Goal: Task Accomplishment & Management: Use online tool/utility

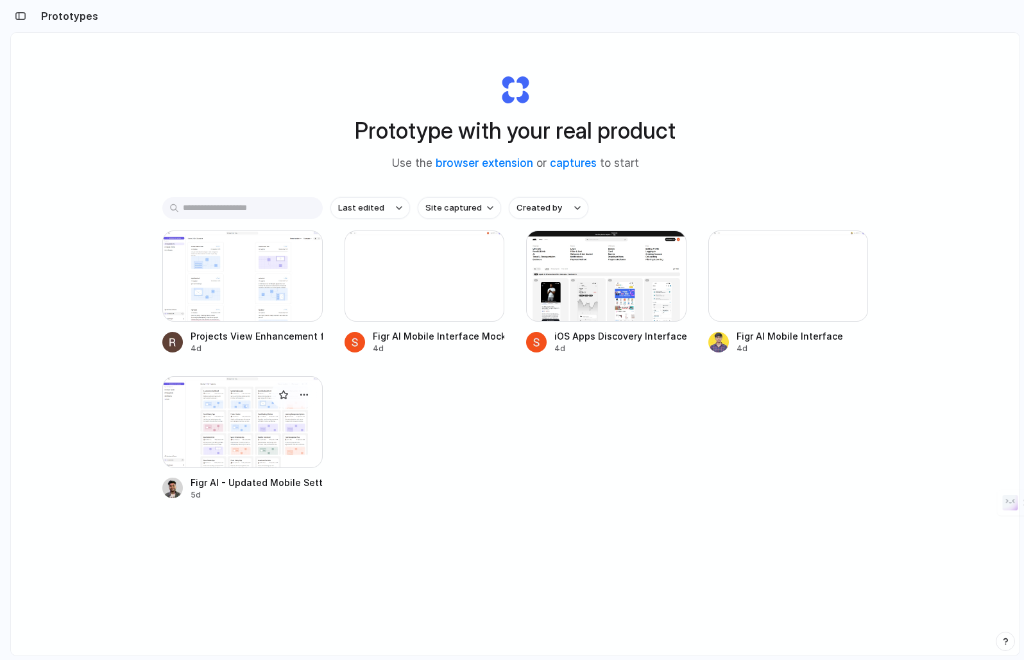
click at [237, 422] on div at bounding box center [242, 421] width 160 height 91
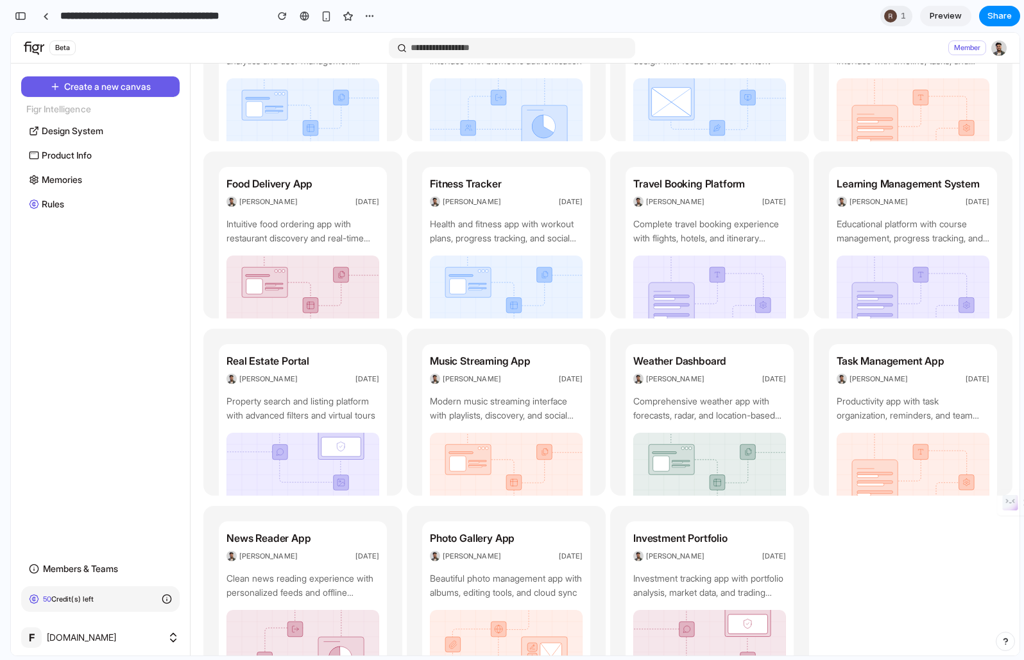
scroll to position [136, 0]
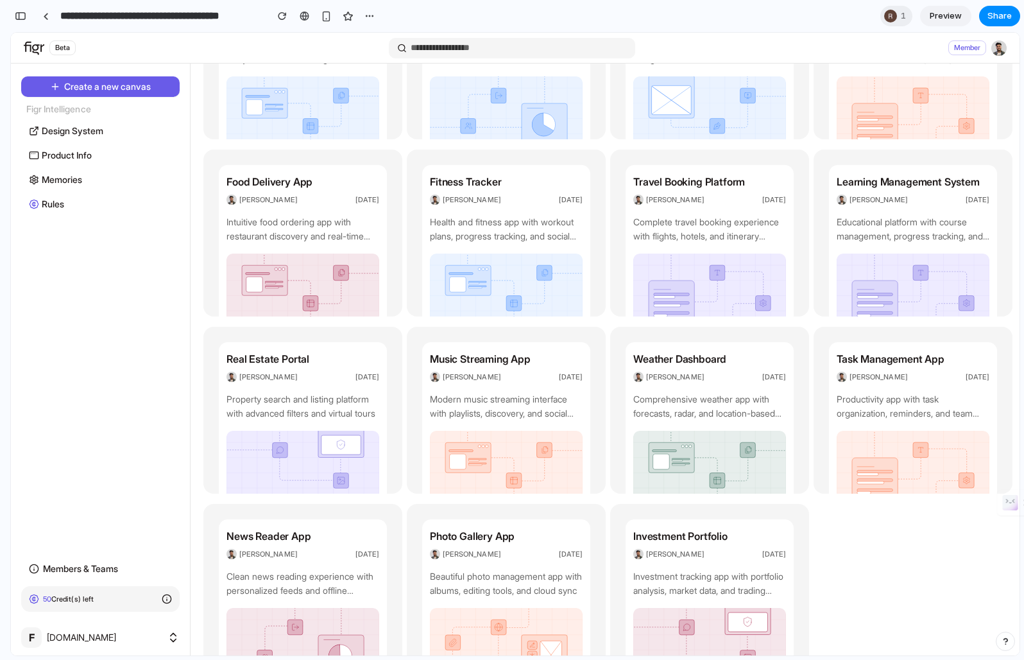
click at [113, 80] on span "Create a new canvas" at bounding box center [107, 86] width 87 height 13
click at [83, 122] on link "Design System" at bounding box center [100, 130] width 158 height 19
click at [83, 124] on span "Design System" at bounding box center [73, 131] width 62 height 14
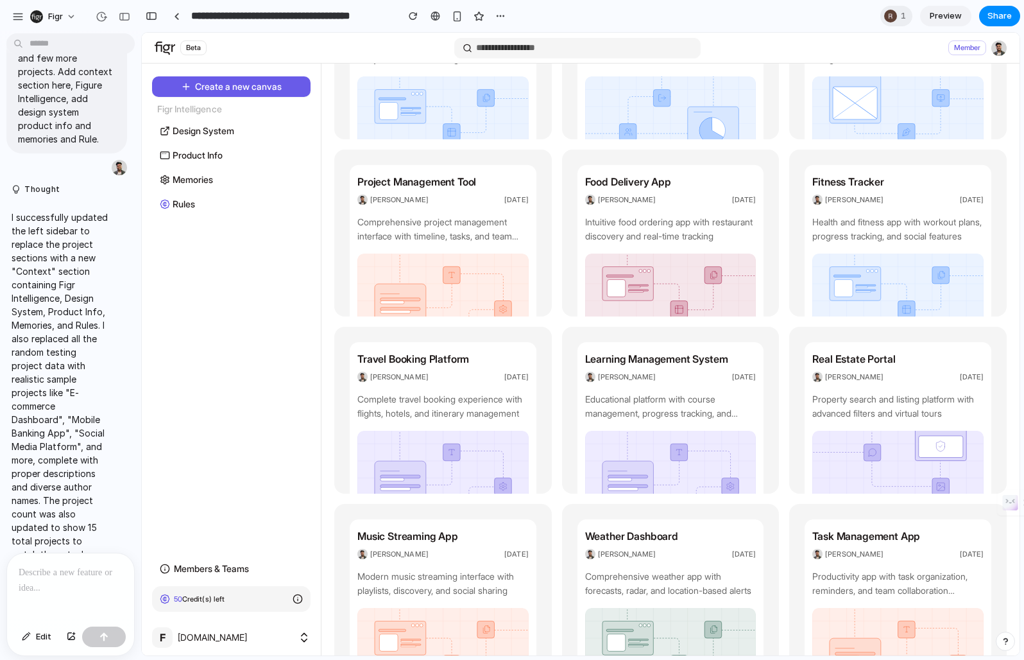
scroll to position [0, 0]
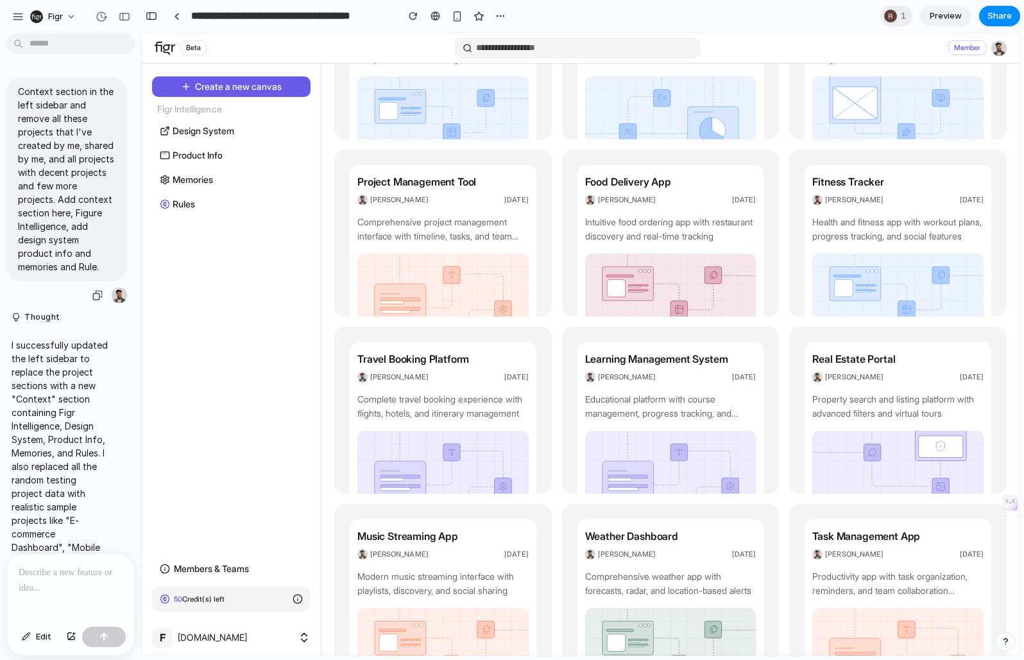
click at [46, 300] on div "Context section in the left sidebar and remove all these projects that I've cre…" at bounding box center [66, 190] width 121 height 227
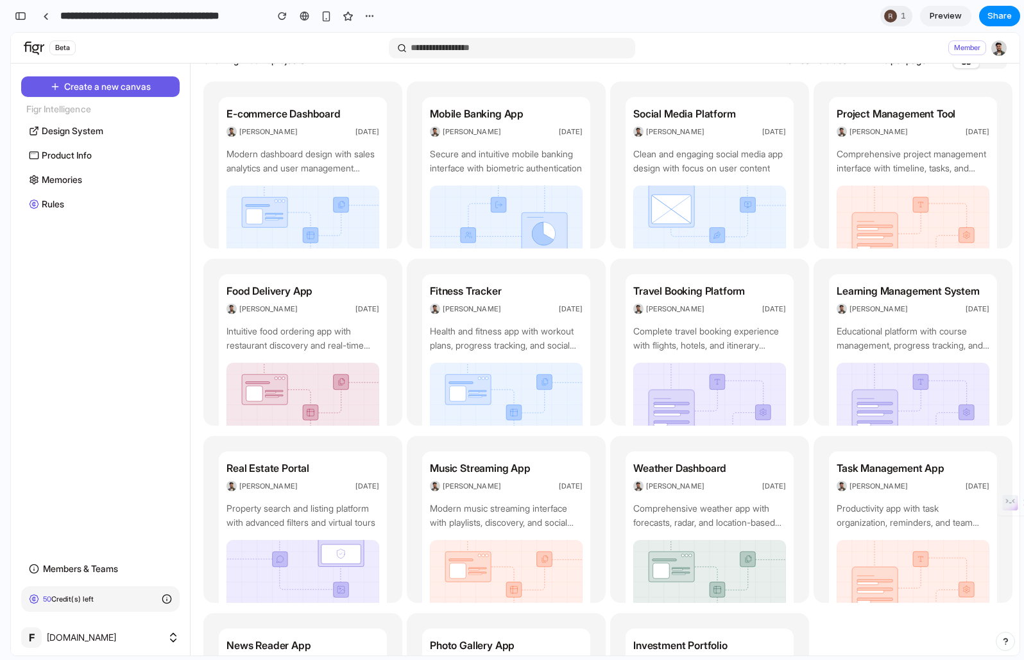
scroll to position [26, 0]
click at [75, 617] on div "Members & Teams 50 Credit(s) left F [DOMAIN_NAME]" at bounding box center [100, 604] width 169 height 91
drag, startPoint x: 75, startPoint y: 636, endPoint x: 75, endPoint y: 226, distance: 409.3
click at [75, 570] on div "Members & Teams 50 Credit(s) left F [DOMAIN_NAME]" at bounding box center [100, 604] width 169 height 91
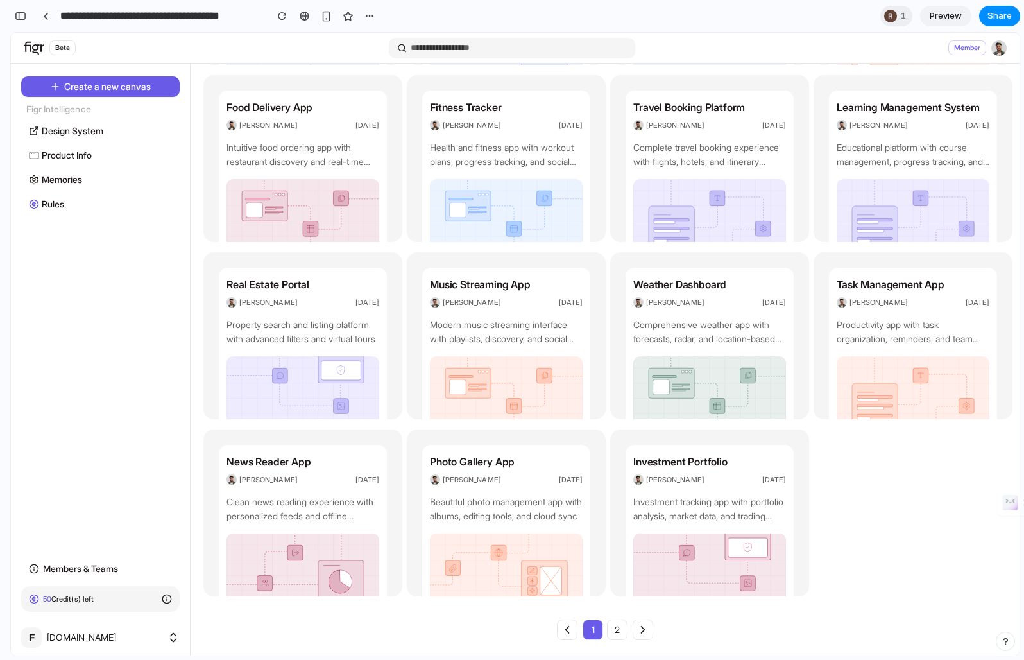
scroll to position [0, 0]
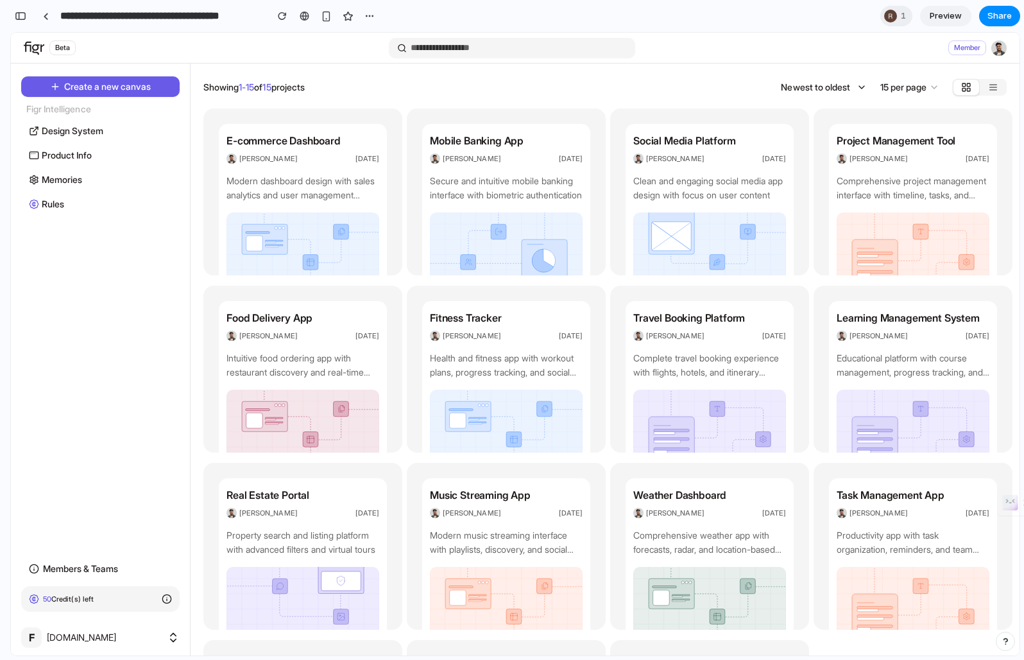
click at [1001, 83] on button at bounding box center [993, 87] width 27 height 17
click at [997, 83] on icon at bounding box center [993, 87] width 10 height 10
click at [976, 90] on button at bounding box center [966, 87] width 27 height 17
click at [982, 90] on button at bounding box center [993, 87] width 27 height 17
click at [85, 90] on span "Create a new canvas" at bounding box center [107, 86] width 87 height 13
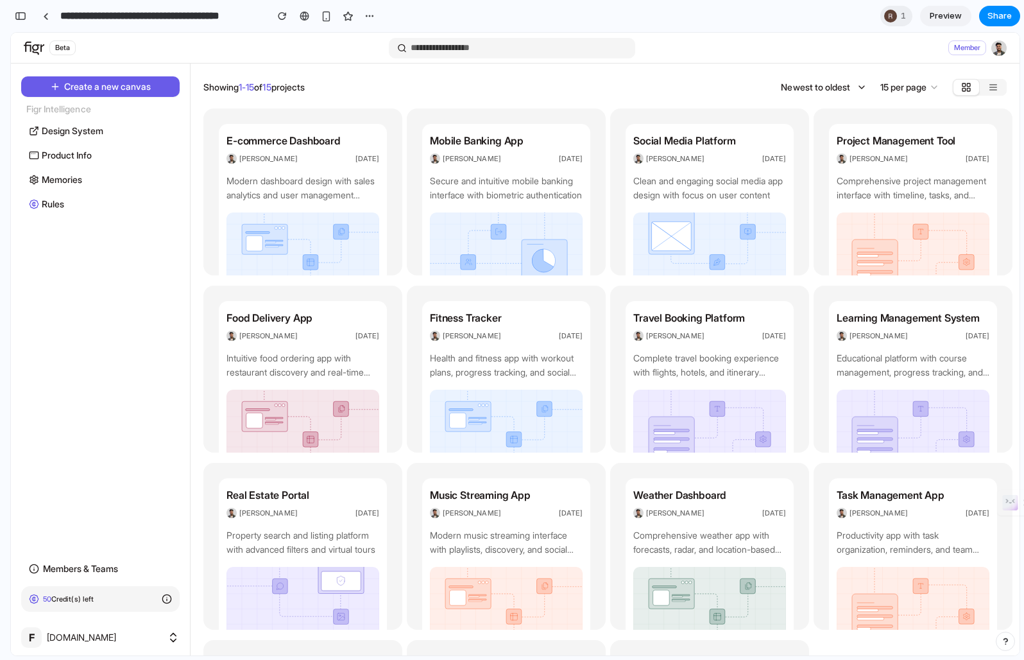
click at [85, 153] on span "Product Info" at bounding box center [67, 155] width 50 height 14
click at [97, 115] on div "Figr Intelligence" at bounding box center [100, 109] width 169 height 14
click at [97, 129] on span "Design System" at bounding box center [73, 131] width 62 height 14
drag, startPoint x: 90, startPoint y: 183, endPoint x: 90, endPoint y: 344, distance: 161.0
click at [90, 344] on div "Create a new canvas Figr Intelligence Design System Product Info Memories Rules…" at bounding box center [100, 363] width 169 height 574
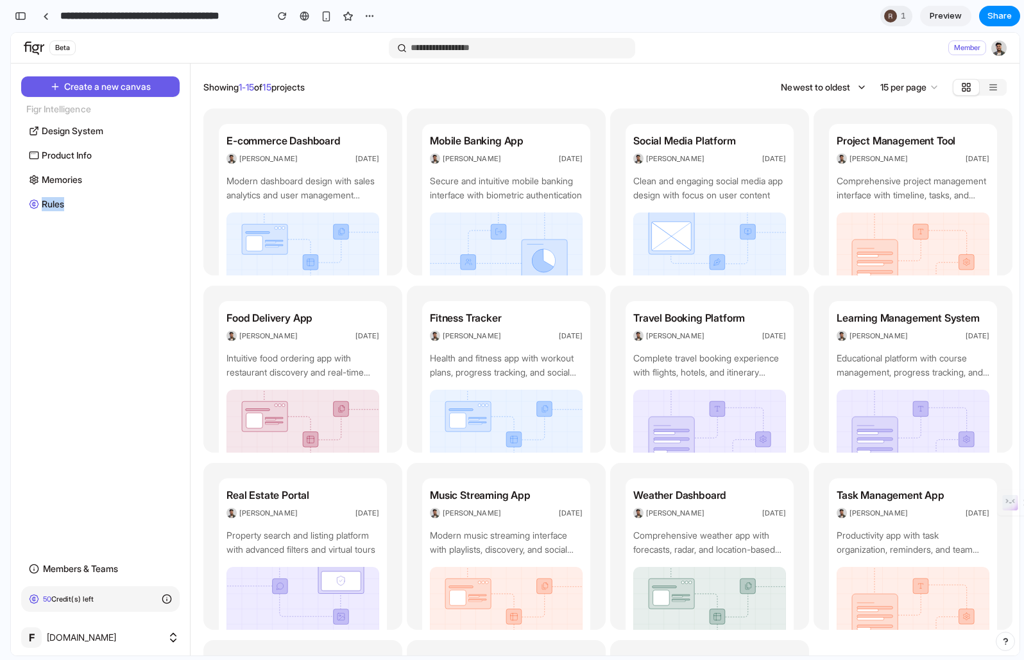
click at [59, 567] on span "Members & Teams" at bounding box center [81, 568] width 76 height 14
click at [59, 572] on span "Members & Teams" at bounding box center [81, 568] width 76 height 14
